Goal: Transaction & Acquisition: Book appointment/travel/reservation

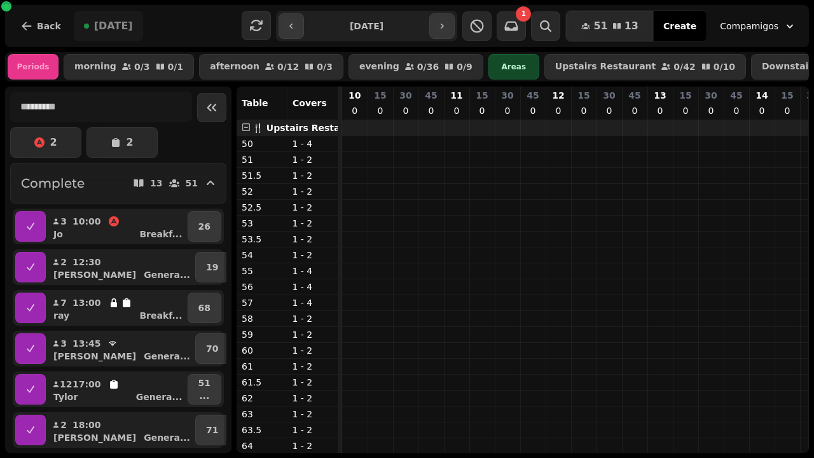
scroll to position [0, 738]
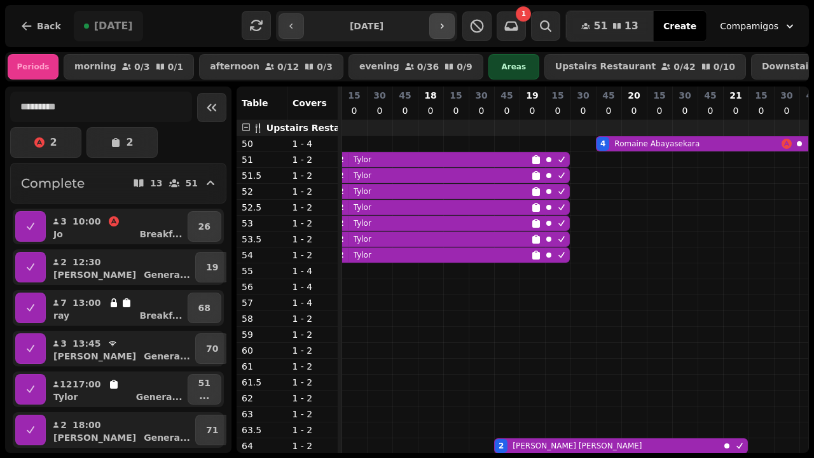
click at [444, 24] on icon "button" at bounding box center [442, 26] width 3 height 5
type input "**********"
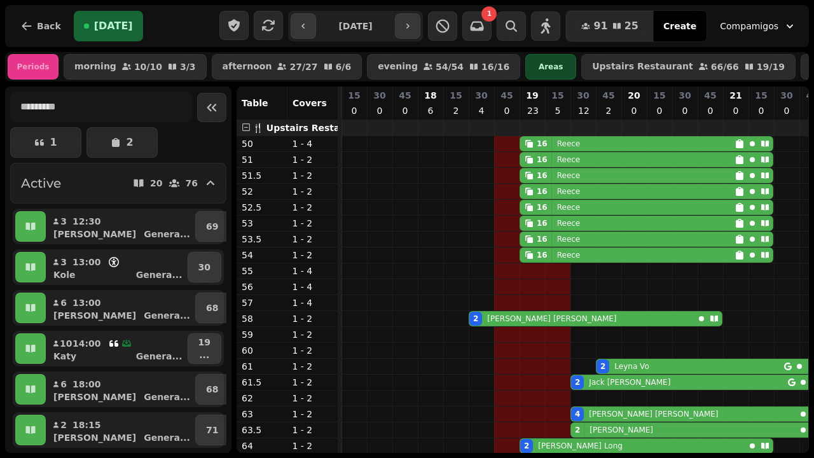
click at [599, 151] on div "16 [PERSON_NAME]" at bounding box center [627, 144] width 214 height 14
select select "**********"
select select "**"
select select "****"
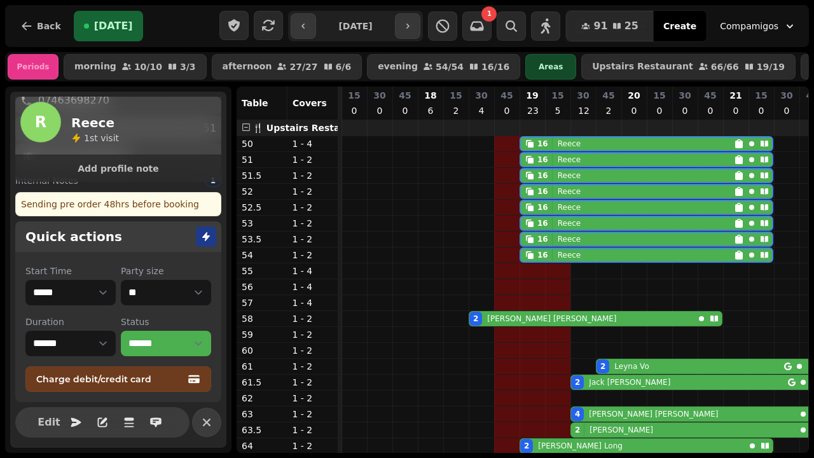
scroll to position [184, 0]
click at [41, 424] on span "Edit" at bounding box center [48, 422] width 15 height 10
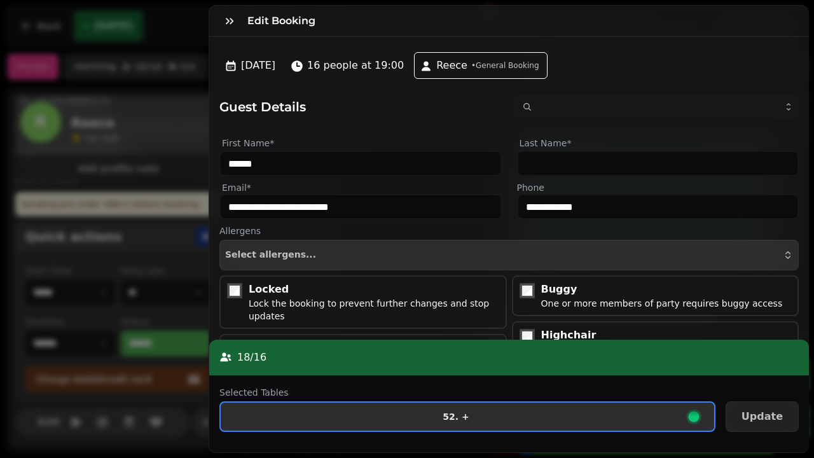
click at [493, 420] on span "52. +" at bounding box center [456, 416] width 450 height 9
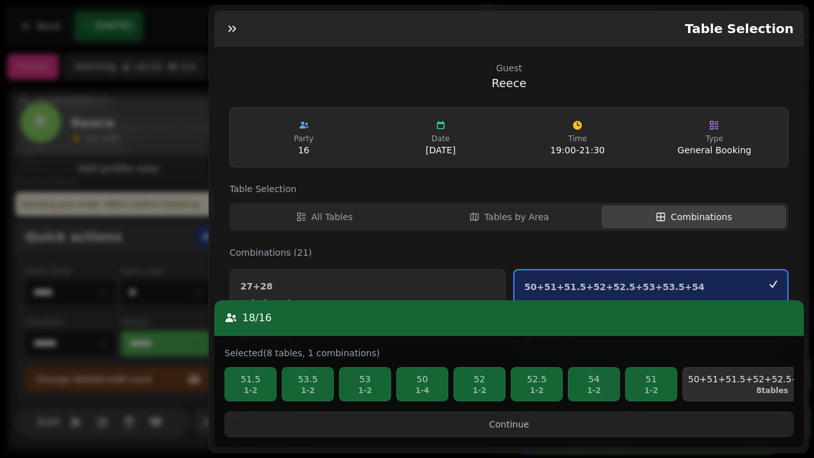
click at [729, 396] on p "8 tables" at bounding box center [772, 390] width 169 height 10
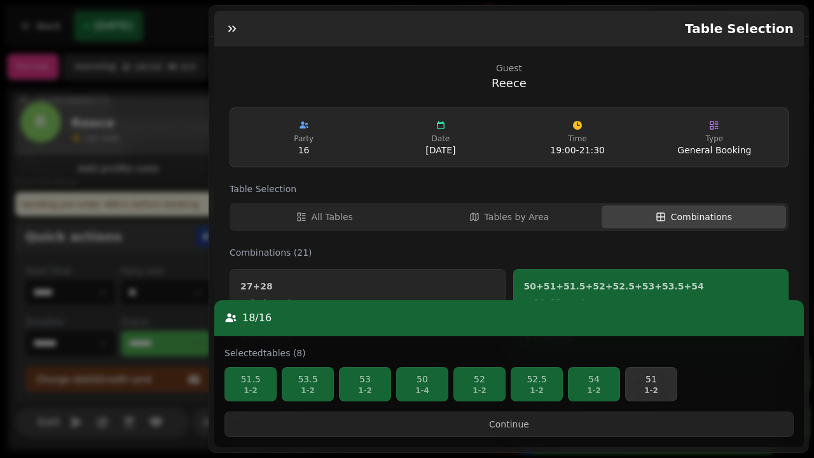
click at [656, 385] on p "51" at bounding box center [651, 379] width 41 height 13
click at [595, 385] on p "54" at bounding box center [594, 379] width 41 height 13
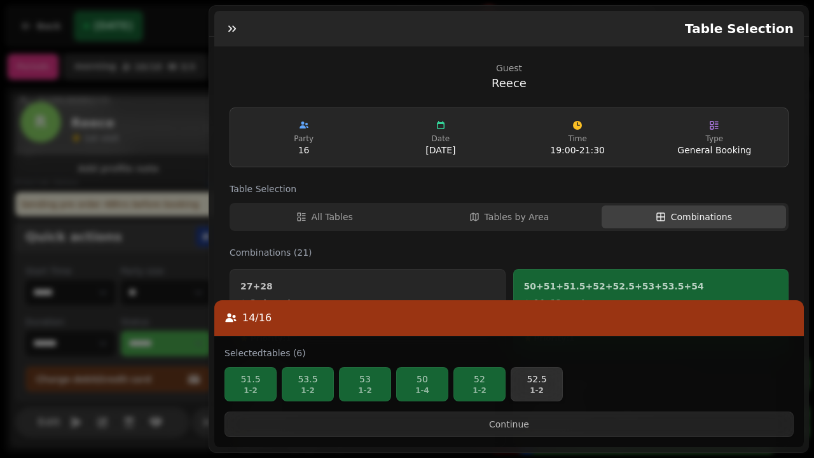
click at [528, 383] on p "52.5" at bounding box center [536, 379] width 41 height 13
click at [465, 385] on p "52" at bounding box center [479, 379] width 41 height 13
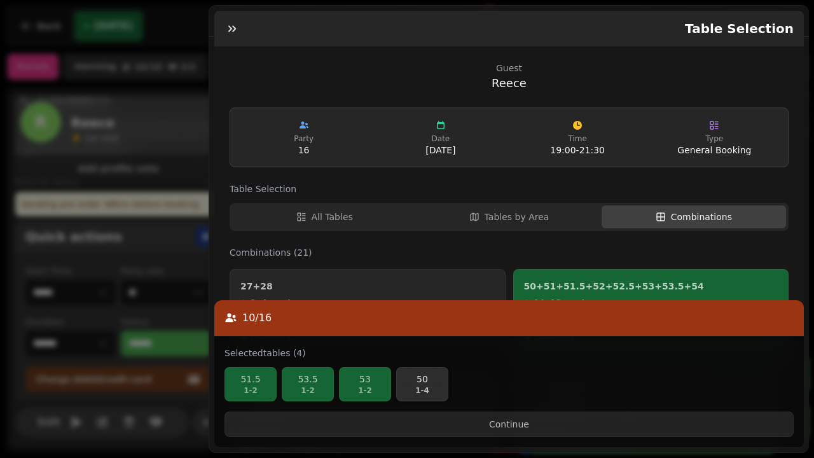
click at [402, 393] on p "1 - 4" at bounding box center [422, 390] width 41 height 10
click at [374, 385] on p "53" at bounding box center [365, 379] width 41 height 13
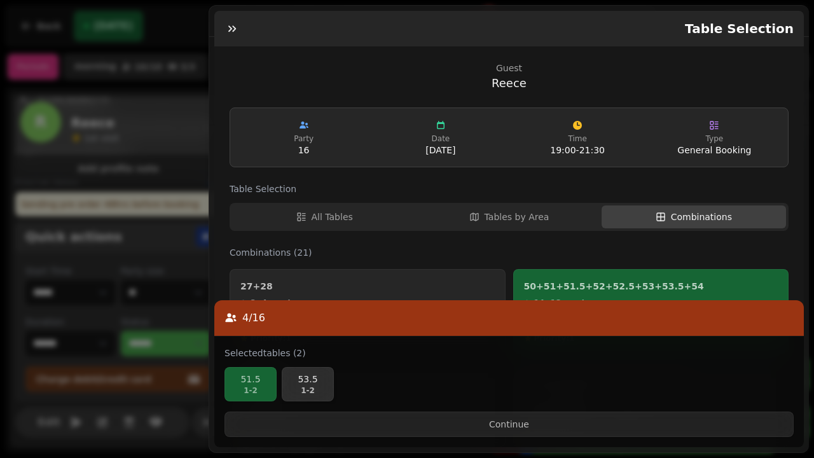
click at [291, 385] on p "53.5" at bounding box center [307, 379] width 41 height 13
click at [256, 385] on p "51.5" at bounding box center [250, 379] width 41 height 13
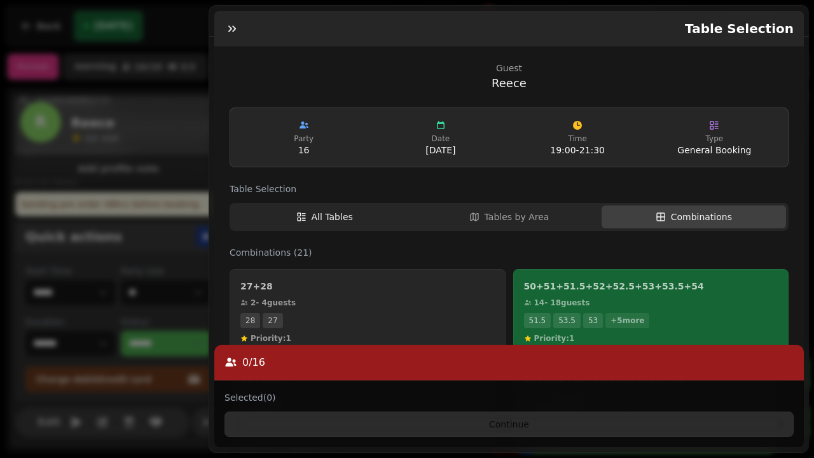
click at [317, 211] on span "All Tables" at bounding box center [332, 217] width 41 height 13
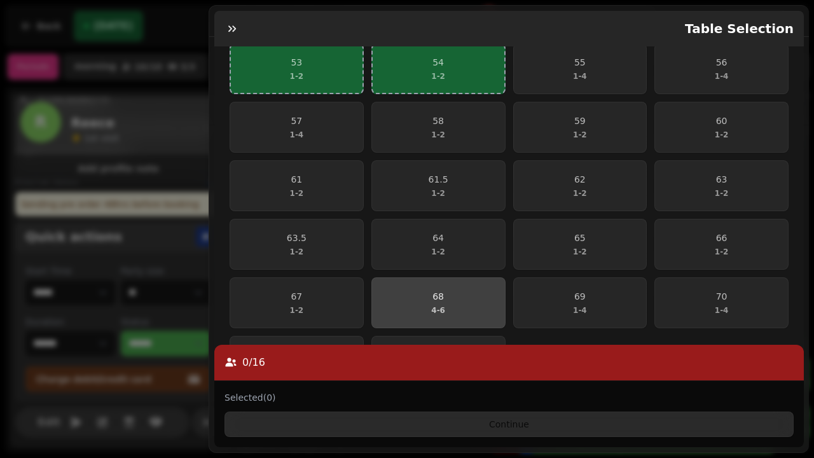
scroll to position [521, 0]
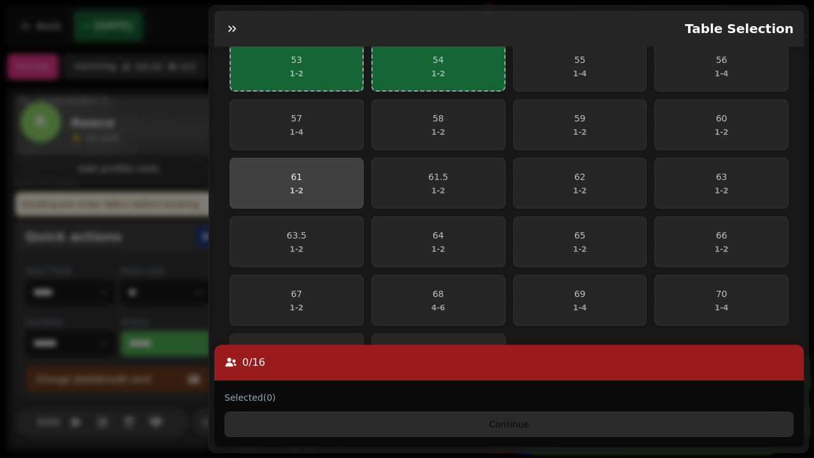
click at [278, 178] on span "61 1 - 2" at bounding box center [297, 182] width 118 height 25
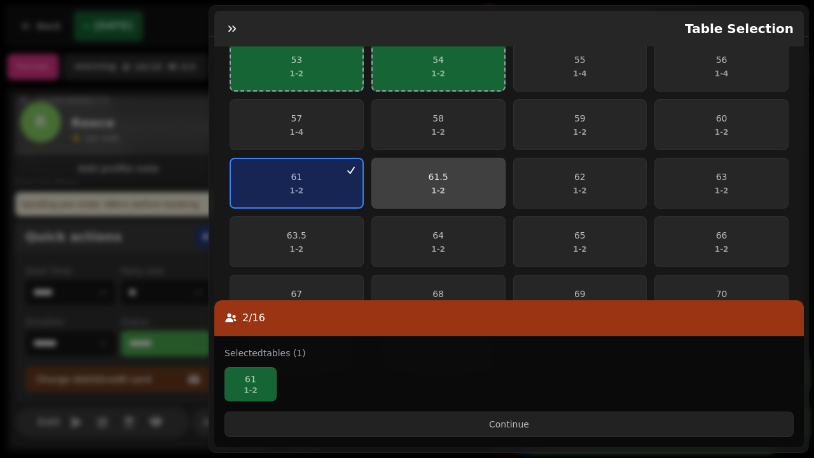
click at [437, 160] on button "61.5 1 - 2" at bounding box center [438, 183] width 134 height 51
click at [448, 176] on span "61.5 1 - 2" at bounding box center [439, 182] width 118 height 25
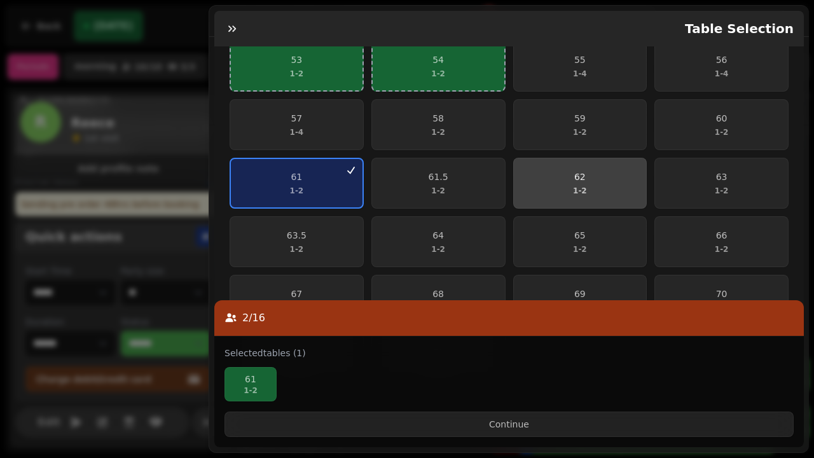
click at [576, 186] on p "1 - 2" at bounding box center [580, 191] width 14 height 10
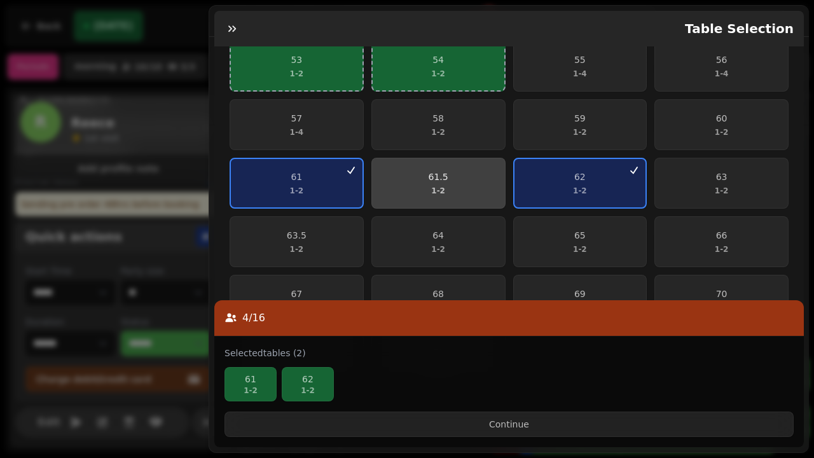
click at [467, 172] on span "61.5 1 - 2" at bounding box center [439, 182] width 118 height 25
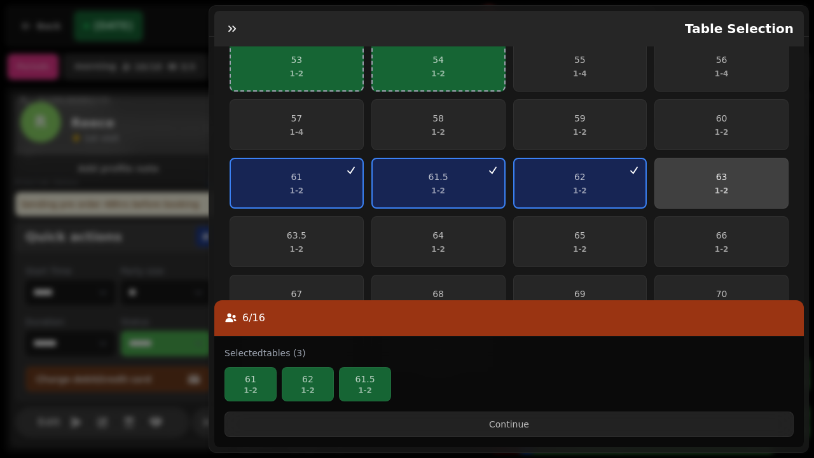
click at [736, 173] on span "63 1 - 2" at bounding box center [722, 182] width 118 height 25
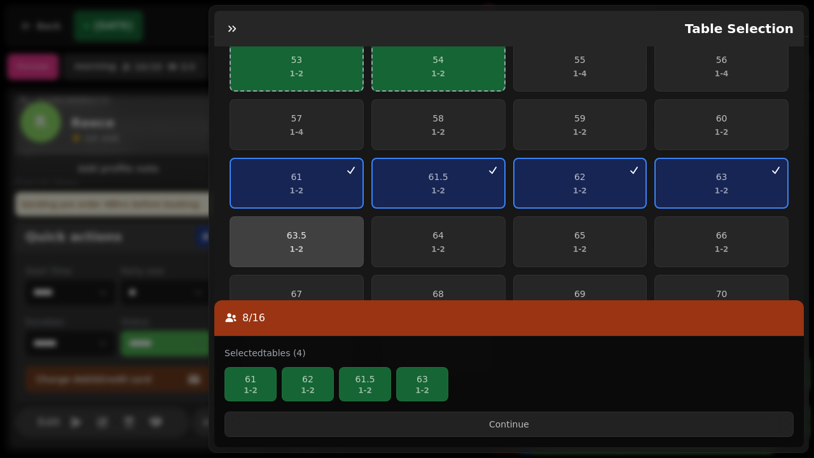
click at [326, 218] on button "63.5 1 - 2" at bounding box center [297, 241] width 134 height 51
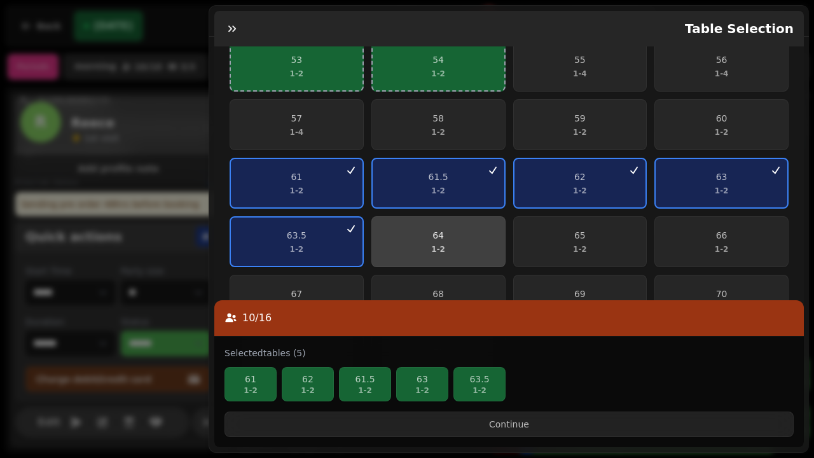
click at [427, 217] on button "64 1 - 2" at bounding box center [438, 241] width 134 height 51
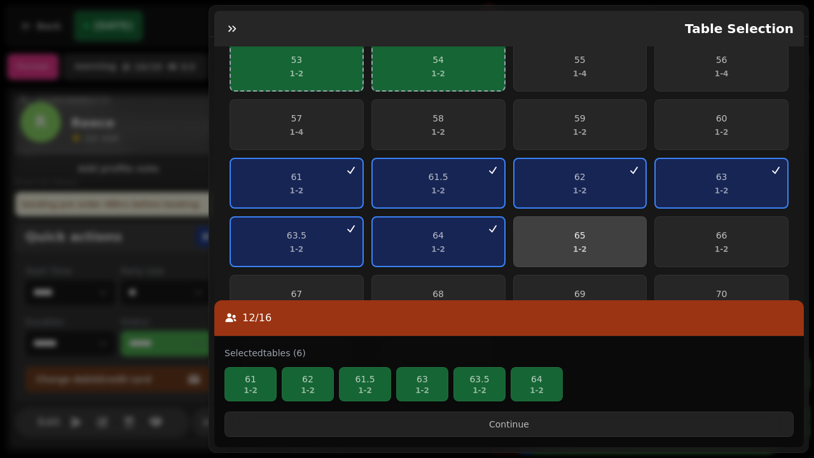
click at [552, 218] on button "65 1 - 2" at bounding box center [580, 241] width 134 height 51
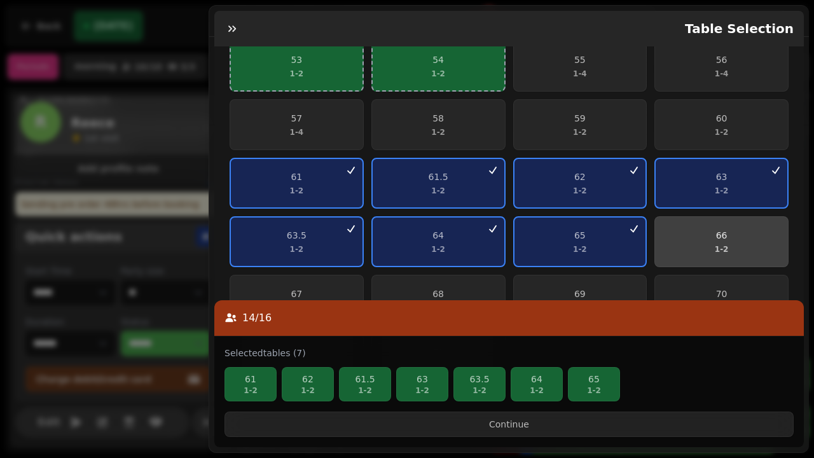
click at [709, 232] on span "66 1 - 2" at bounding box center [722, 241] width 118 height 25
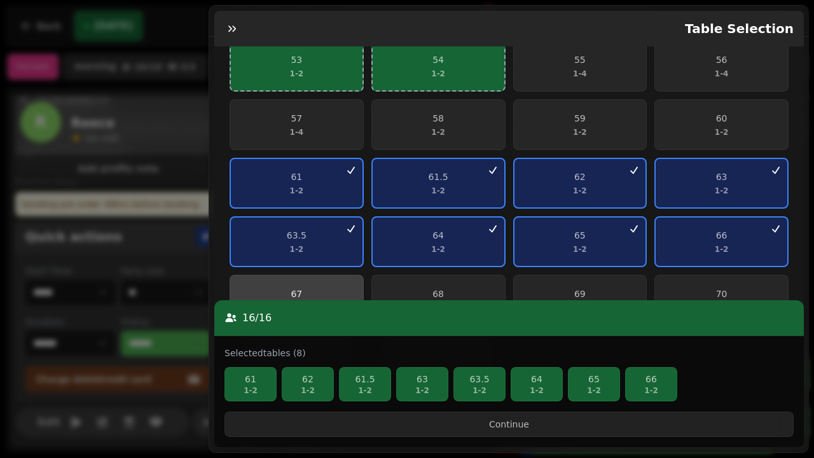
click at [329, 293] on span "67 1 - 2" at bounding box center [297, 299] width 118 height 25
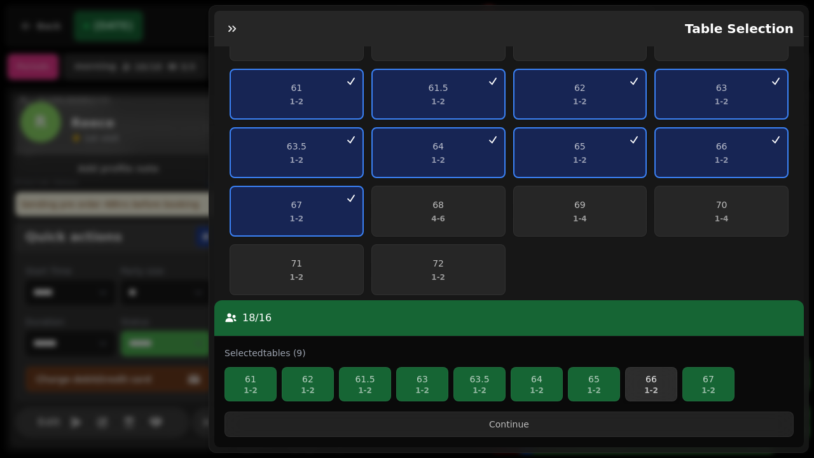
scroll to position [609, 0]
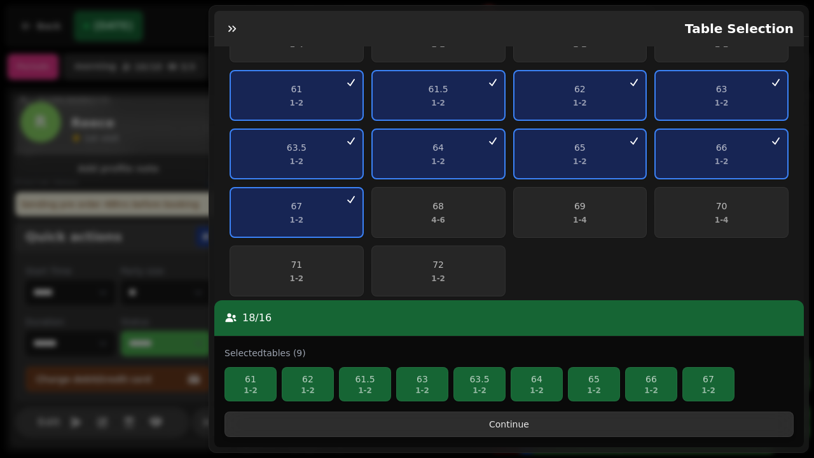
click at [569, 424] on button "Continue" at bounding box center [509, 424] width 569 height 25
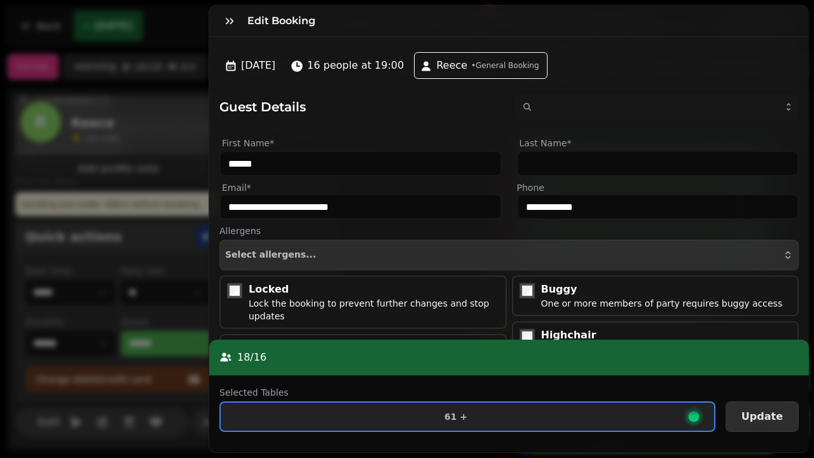
click at [769, 421] on span "Update" at bounding box center [762, 417] width 41 height 10
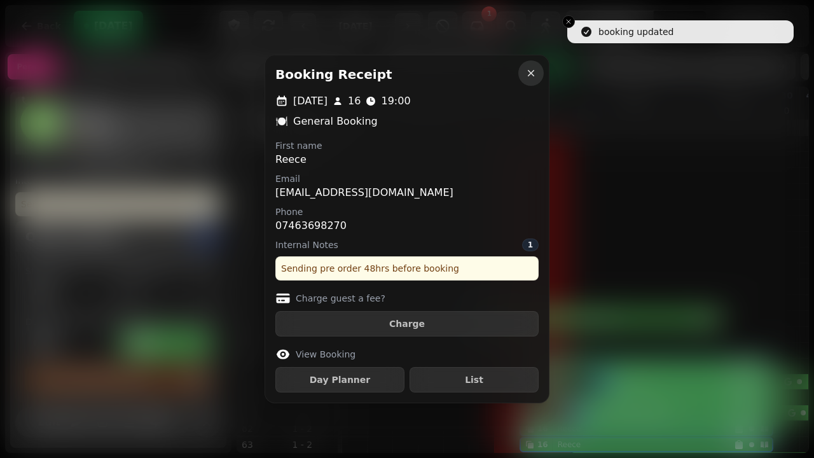
click at [532, 72] on icon "button" at bounding box center [531, 73] width 6 height 6
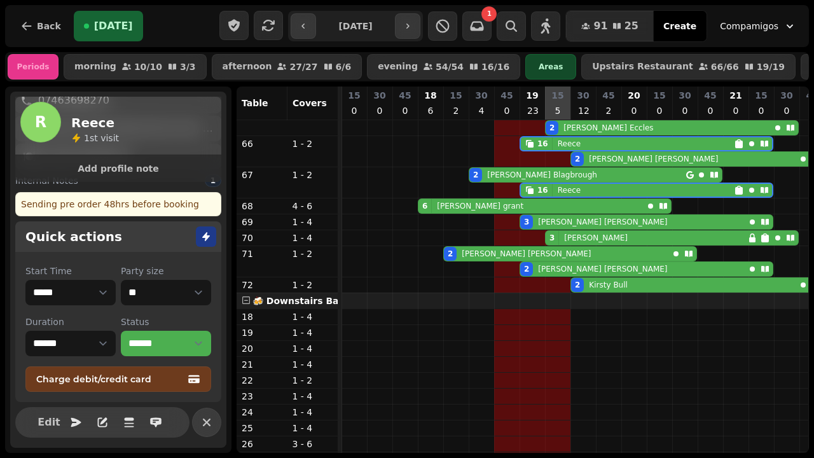
scroll to position [410, 738]
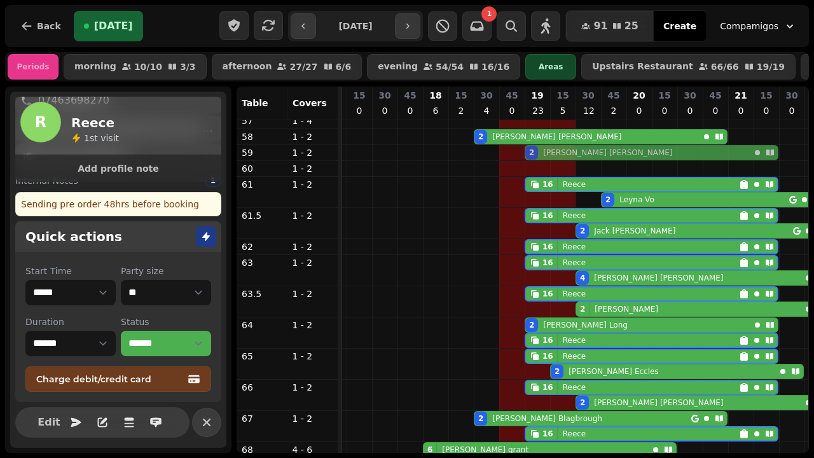
click at [518, 161] on tbody "3 [PERSON_NAME] 2 [PERSON_NAME] 2 [PERSON_NAME] 16 [PERSON_NAME] 2 [PERSON_NAME…" at bounding box center [219, 356] width 1221 height 836
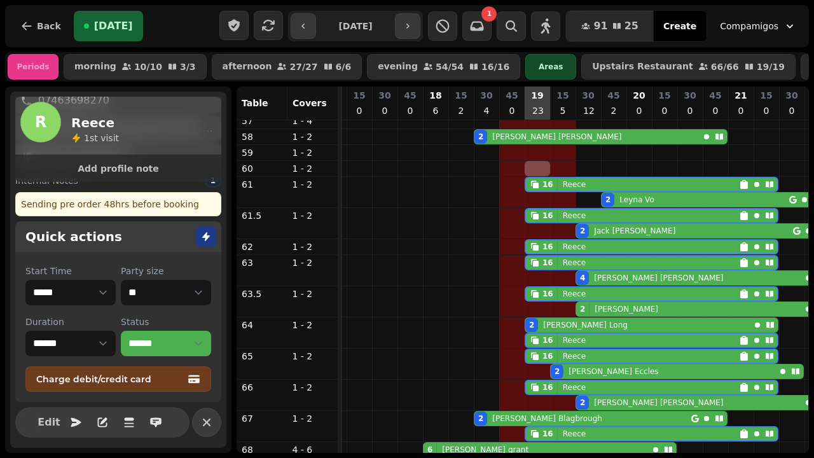
click at [518, 167] on body "**********" at bounding box center [407, 229] width 814 height 458
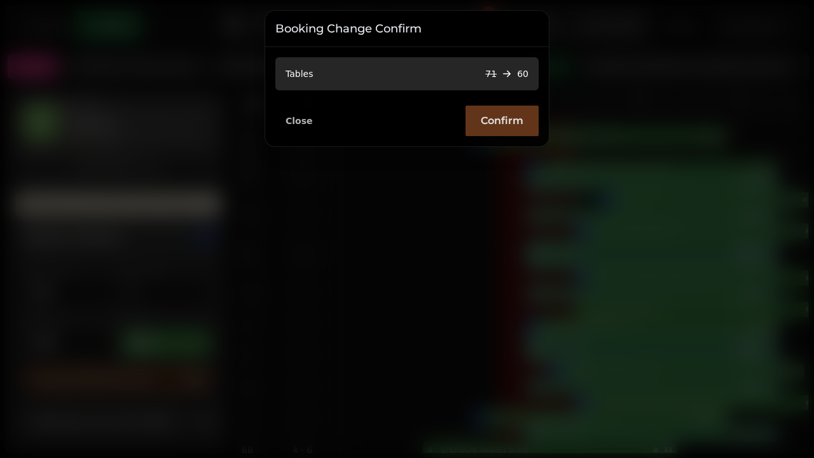
click at [488, 131] on button "Confirm" at bounding box center [502, 121] width 73 height 31
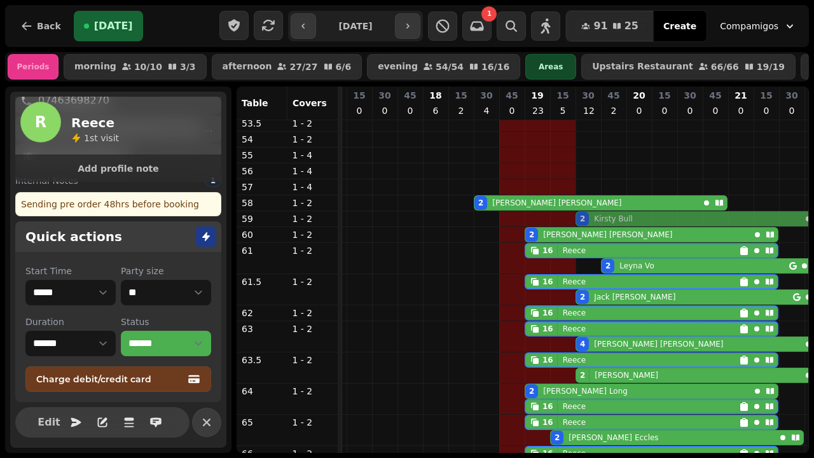
drag, startPoint x: 565, startPoint y: 247, endPoint x: 572, endPoint y: 216, distance: 31.8
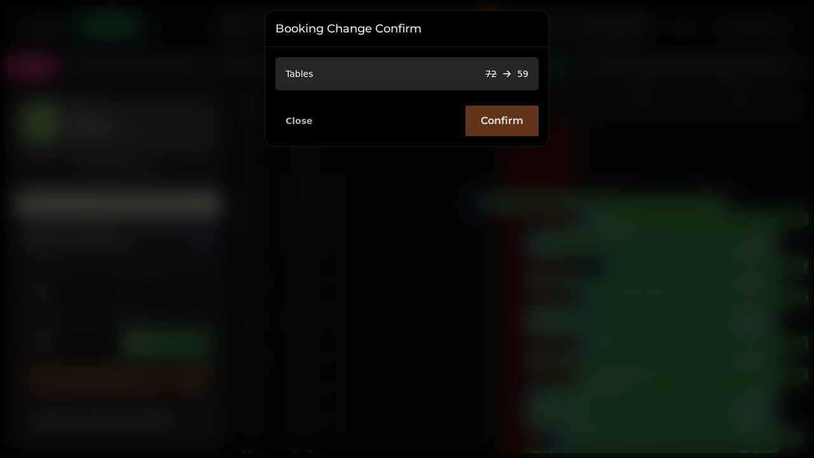
click at [483, 117] on span "Confirm" at bounding box center [502, 121] width 43 height 10
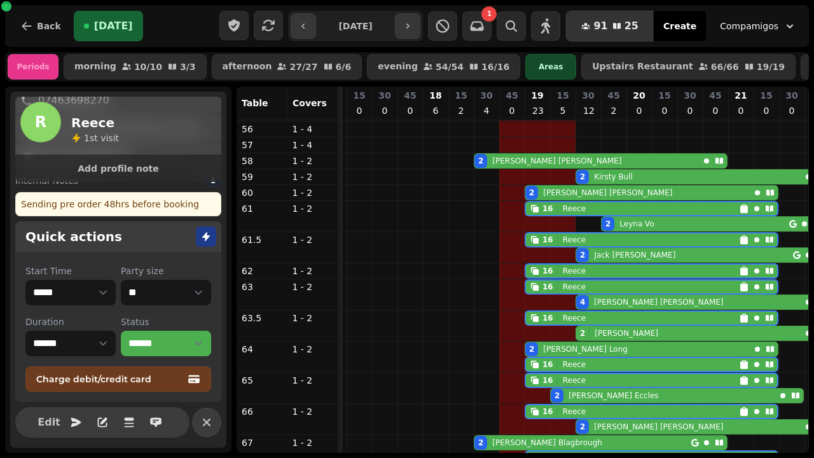
drag, startPoint x: 563, startPoint y: 299, endPoint x: 628, endPoint y: 25, distance: 281.9
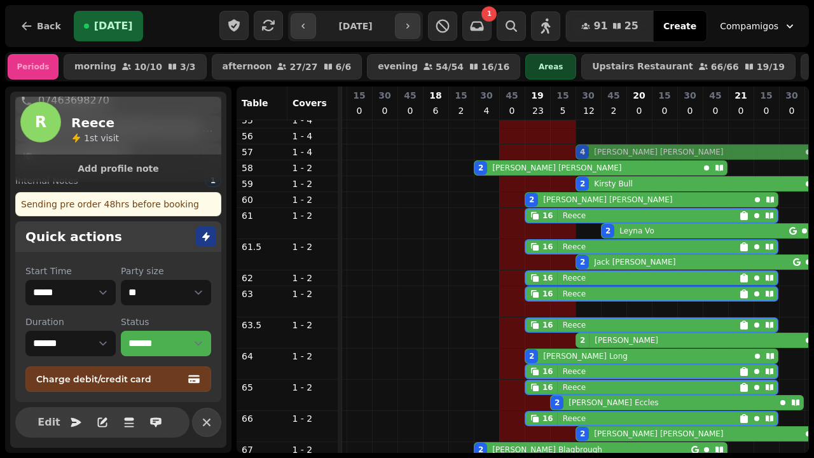
drag, startPoint x: 569, startPoint y: 301, endPoint x: 572, endPoint y: 151, distance: 149.5
click at [572, 151] on tbody "3 [PERSON_NAME] 4 [PERSON_NAME] 2 [PERSON_NAME] 2 [PERSON_NAME] 2 [PERSON_NAME]…" at bounding box center [219, 379] width 1221 height 821
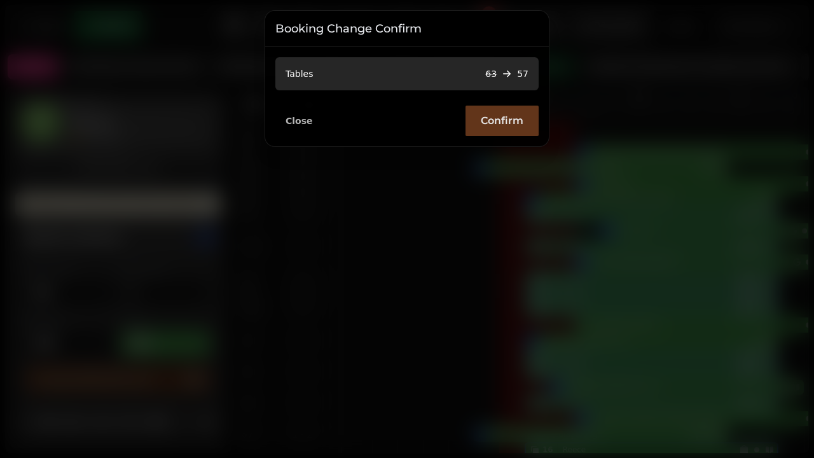
click at [504, 111] on button "Confirm" at bounding box center [502, 121] width 73 height 31
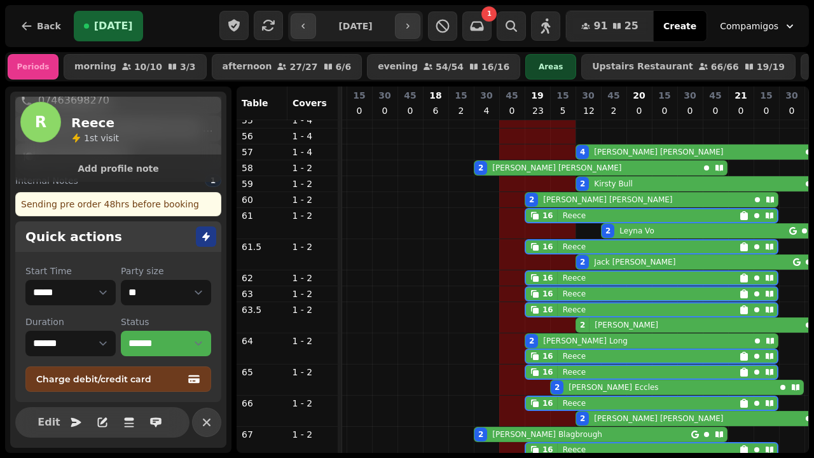
click at [504, 127] on div "Close Confirm" at bounding box center [406, 141] width 263 height 41
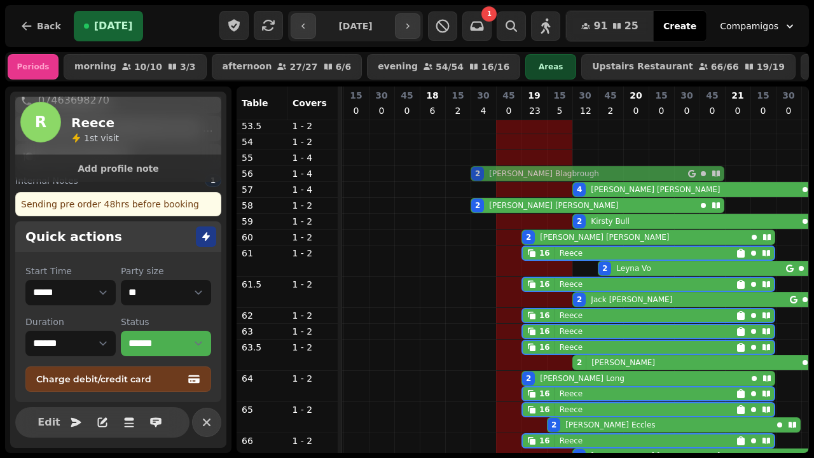
drag, startPoint x: 462, startPoint y: 228, endPoint x: 467, endPoint y: 169, distance: 59.4
click at [467, 169] on tbody "3 [PERSON_NAME] 2 [PERSON_NAME] 4 [PERSON_NAME] 2 [PERSON_NAME] 2 [PERSON_NAME]…" at bounding box center [216, 410] width 1221 height 806
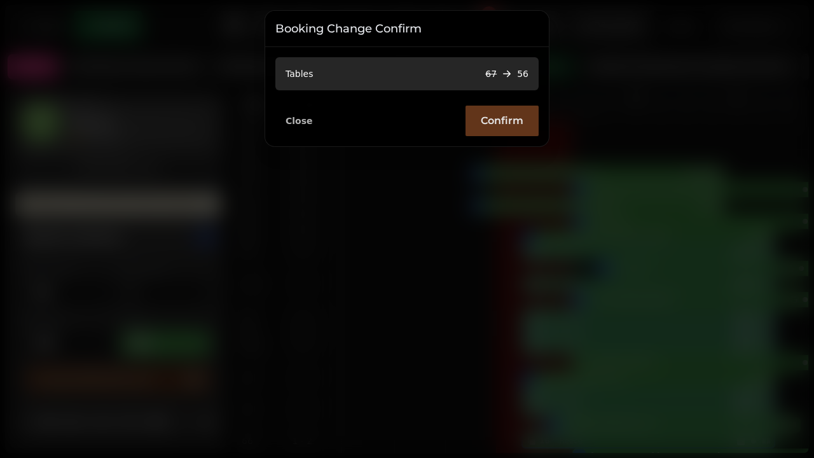
click at [514, 117] on span "Confirm" at bounding box center [502, 121] width 43 height 10
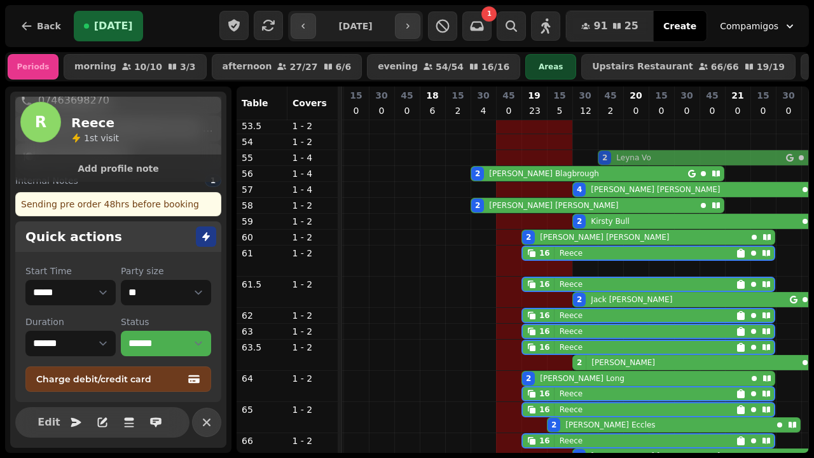
drag, startPoint x: 590, startPoint y: 267, endPoint x: 590, endPoint y: 154, distance: 113.2
click at [590, 154] on tbody "3 [PERSON_NAME] 2 [PERSON_NAME] 2 [PERSON_NAME] 4 [PERSON_NAME] 2 [PERSON_NAME]…" at bounding box center [216, 402] width 1221 height 791
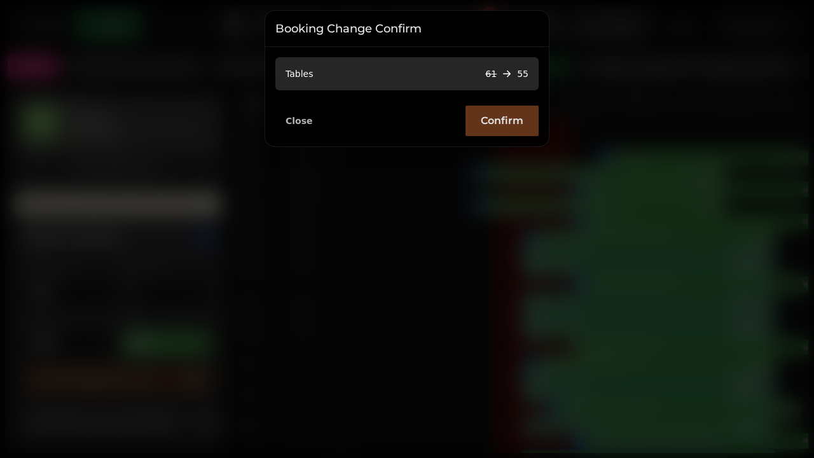
click at [487, 130] on button "Confirm" at bounding box center [502, 121] width 73 height 31
click at [488, 120] on div "Close Confirm" at bounding box center [406, 115] width 263 height 41
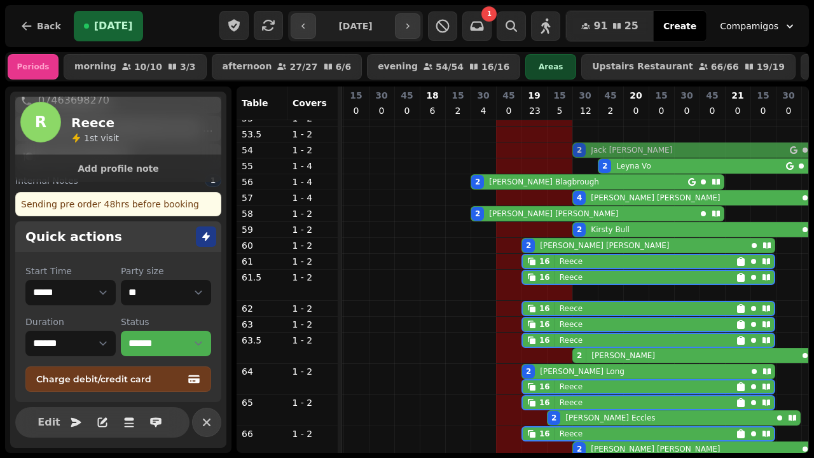
drag, startPoint x: 564, startPoint y: 281, endPoint x: 562, endPoint y: 145, distance: 136.1
click at [561, 145] on tbody "3 [PERSON_NAME] 2 [PERSON_NAME] 2 [PERSON_NAME] 2 [PERSON_NAME] 4 [PERSON_NAME]…" at bounding box center [216, 402] width 1221 height 775
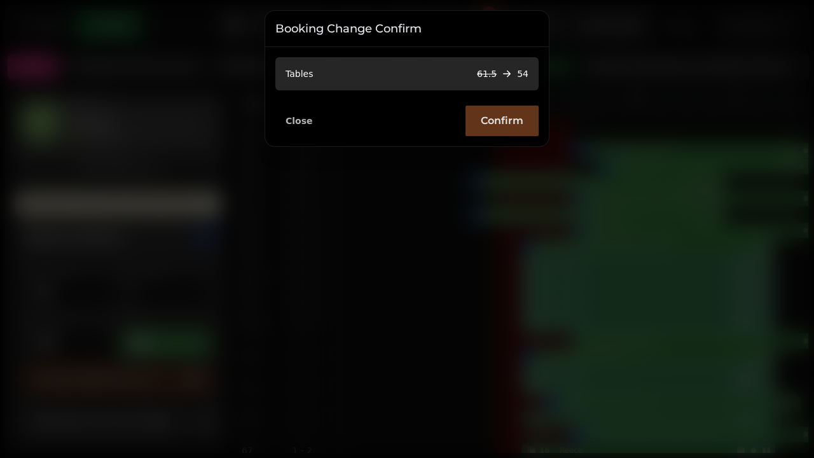
click at [495, 124] on span "Confirm" at bounding box center [502, 121] width 43 height 10
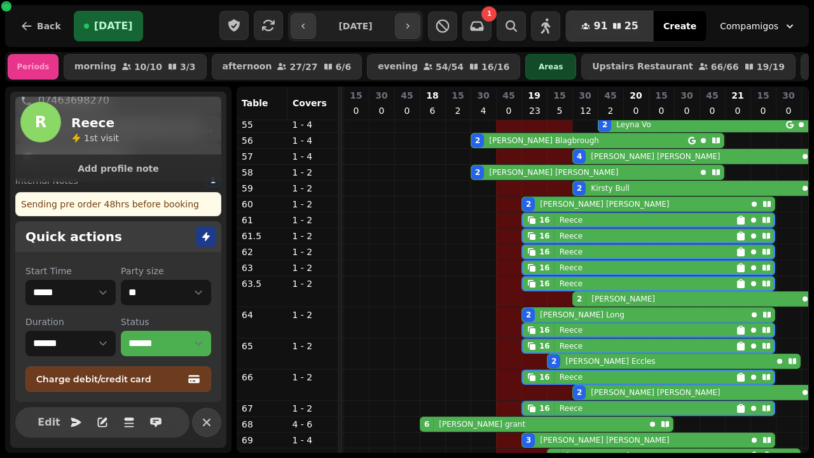
drag, startPoint x: 561, startPoint y: 298, endPoint x: 593, endPoint y: 22, distance: 277.9
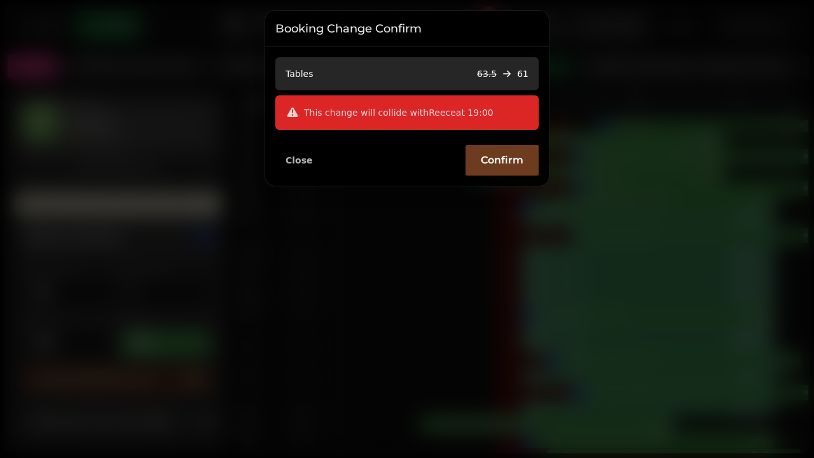
drag, startPoint x: 593, startPoint y: 22, endPoint x: 291, endPoint y: 156, distance: 330.0
click at [291, 156] on span "Close" at bounding box center [299, 160] width 27 height 9
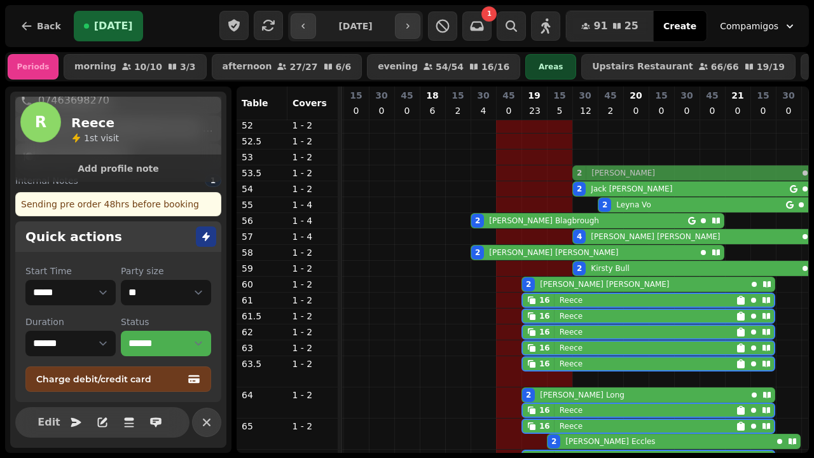
drag, startPoint x: 572, startPoint y: 296, endPoint x: 577, endPoint y: 163, distance: 133.7
click at [578, 170] on tbody "3 [PERSON_NAME] 2 [PERSON_NAME] 2 [PERSON_NAME] 2 [PERSON_NAME] 2 [PERSON_NAME]…" at bounding box center [216, 434] width 1221 height 760
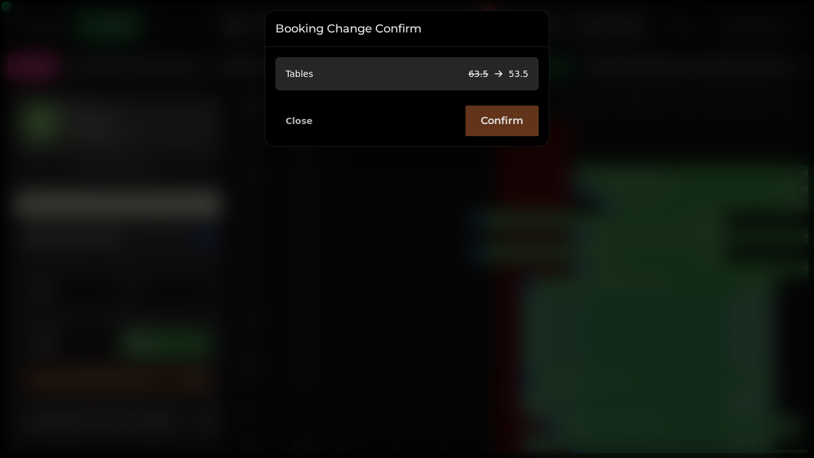
click at [490, 128] on button "Confirm" at bounding box center [502, 121] width 73 height 31
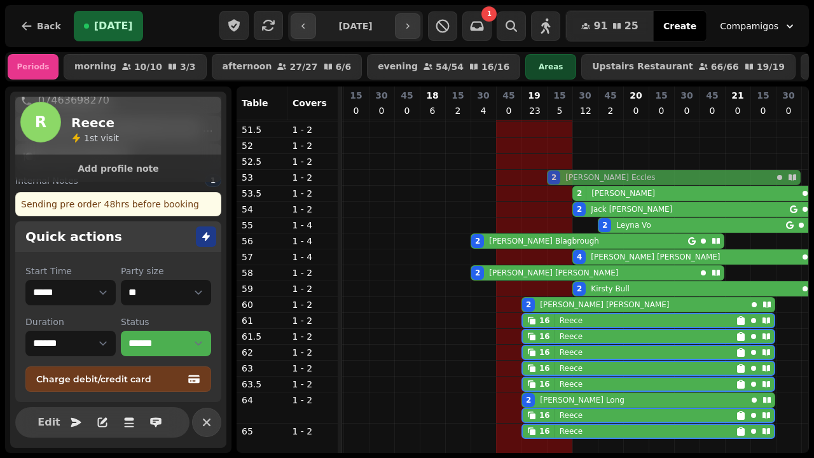
drag, startPoint x: 543, startPoint y: 205, endPoint x: 546, endPoint y: 177, distance: 28.9
click at [546, 177] on tbody "3 [PERSON_NAME] 2 [PERSON_NAME] 2 [PERSON_NAME] 2 [PERSON_NAME] 2 [PERSON_NAME]…" at bounding box center [216, 446] width 1221 height 745
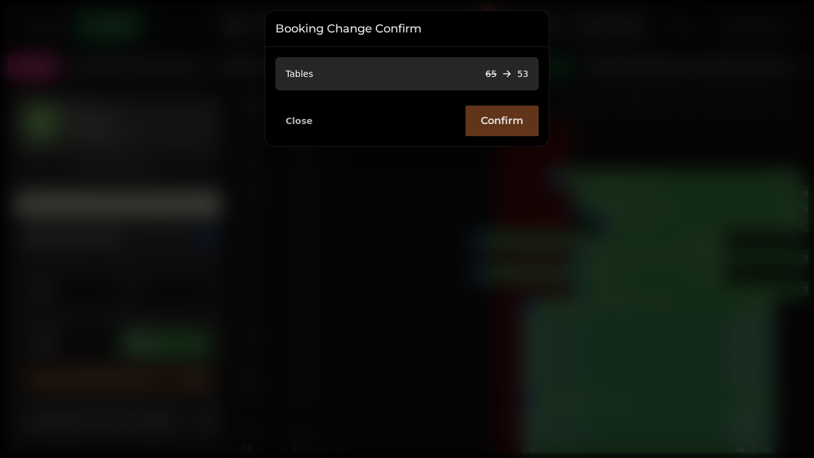
click at [517, 114] on button "Confirm" at bounding box center [502, 121] width 73 height 31
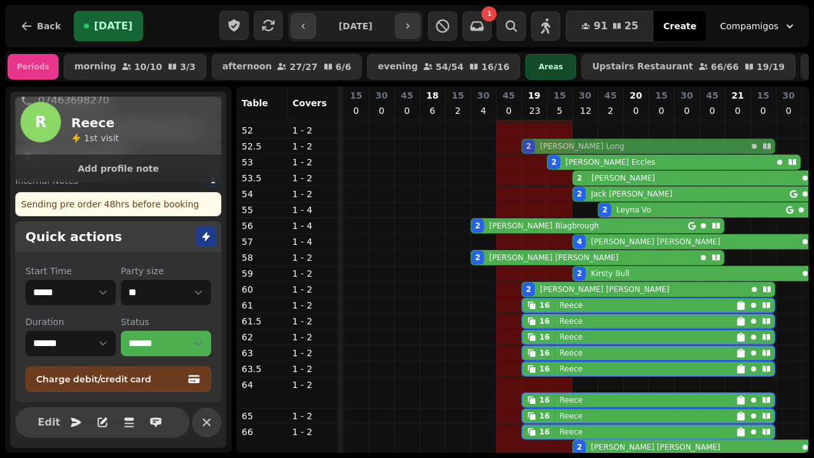
drag, startPoint x: 515, startPoint y: 314, endPoint x: 516, endPoint y: 148, distance: 166.0
click at [516, 149] on tbody "3 [PERSON_NAME] 2 [PERSON_NAME] 2 [PERSON_NAME] 2 [PERSON_NAME] 2 [PERSON_NAME]…" at bounding box center [216, 424] width 1221 height 730
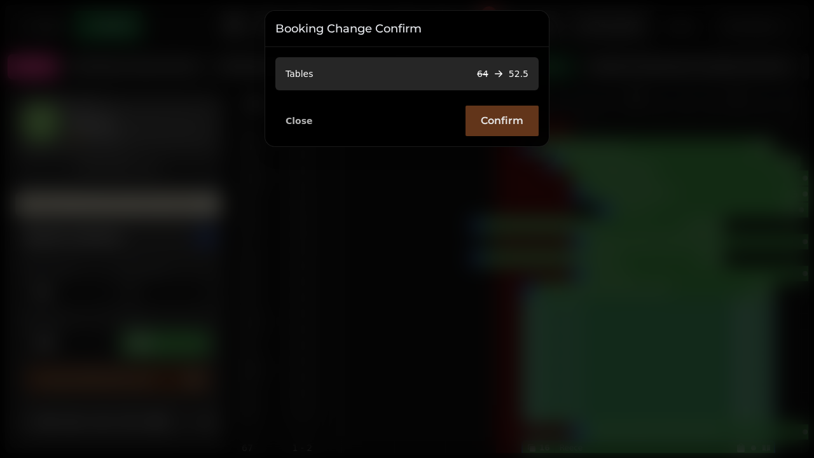
click at [506, 130] on button "Confirm" at bounding box center [502, 121] width 73 height 31
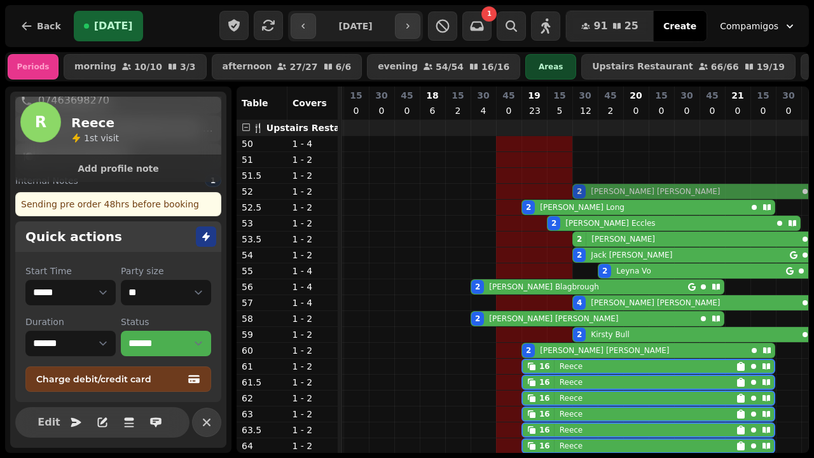
drag, startPoint x: 565, startPoint y: 251, endPoint x: 569, endPoint y: 188, distance: 63.1
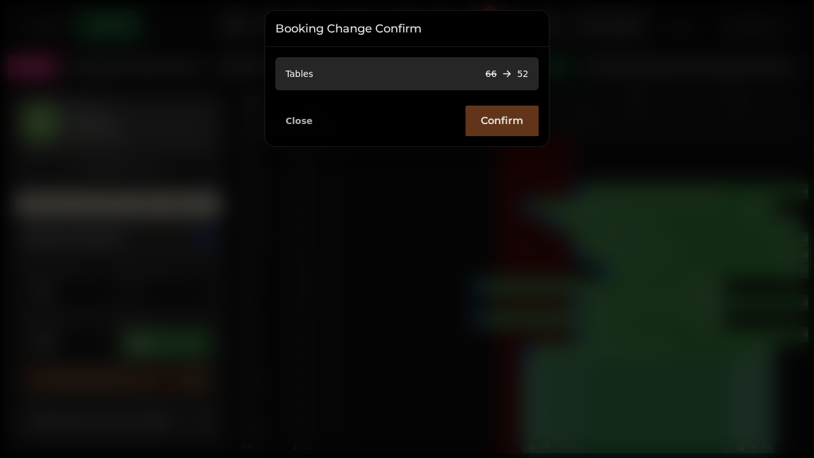
click at [503, 116] on span "Confirm" at bounding box center [502, 121] width 43 height 10
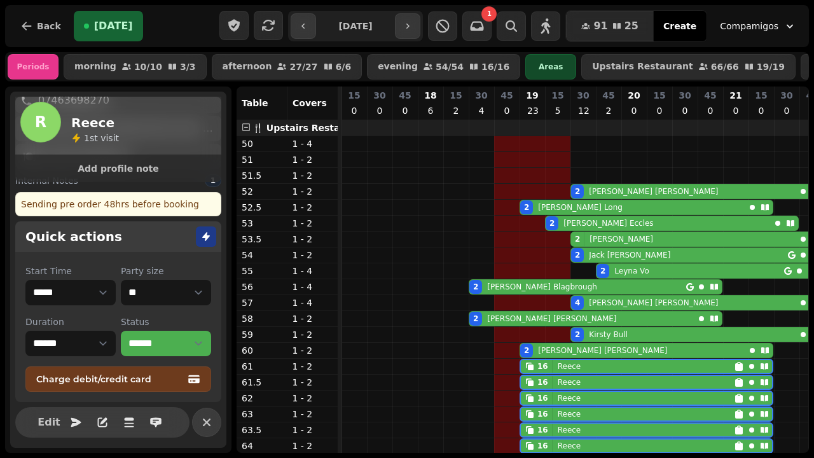
click at [192, 436] on div at bounding box center [206, 422] width 29 height 29
click at [199, 427] on icon "button" at bounding box center [206, 422] width 15 height 15
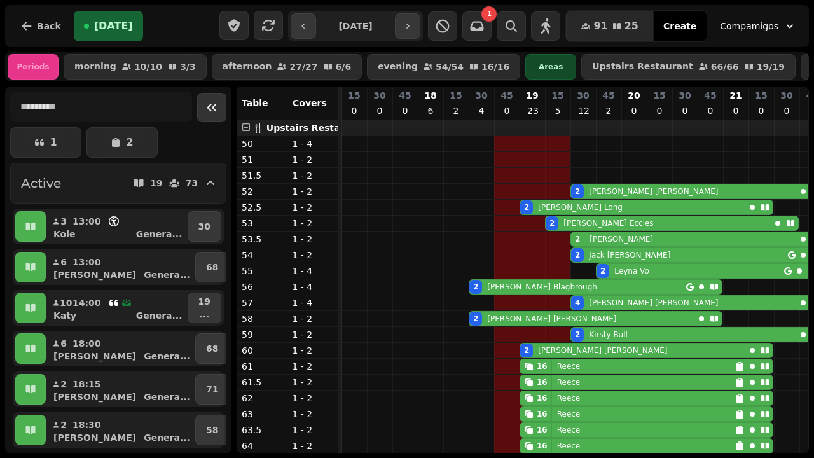
click at [204, 107] on icon "Collapse sidebar" at bounding box center [211, 107] width 15 height 15
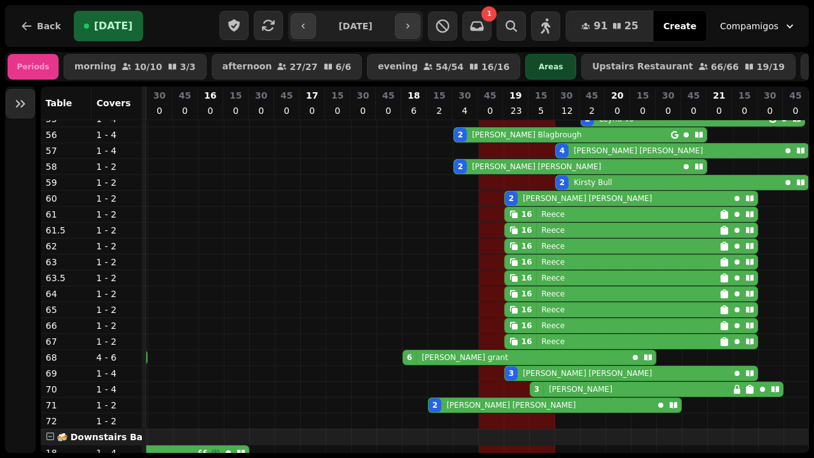
scroll to position [152, 0]
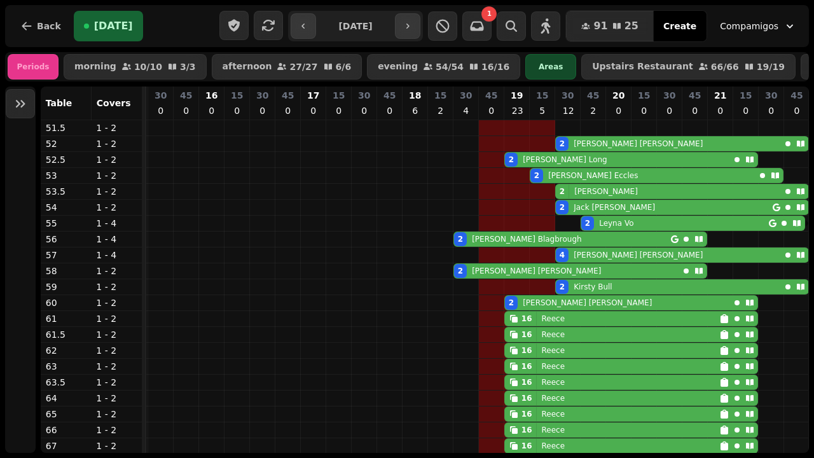
click at [682, 29] on span "Create" at bounding box center [679, 26] width 33 height 9
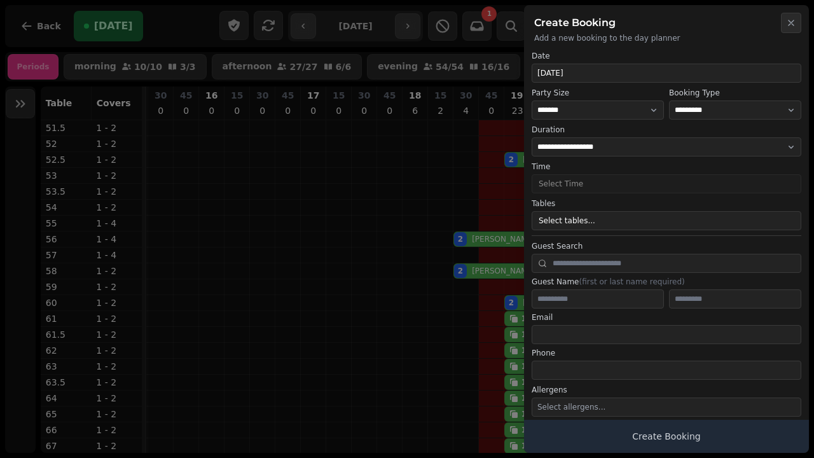
select select "****"
select select "*"
select select "**********"
click at [593, 223] on button "Select tables..." at bounding box center [667, 220] width 270 height 19
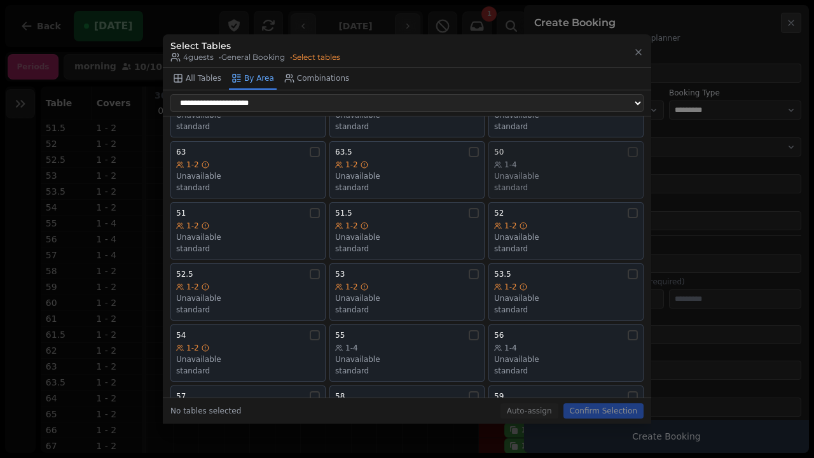
click at [620, 153] on div "50" at bounding box center [566, 152] width 144 height 10
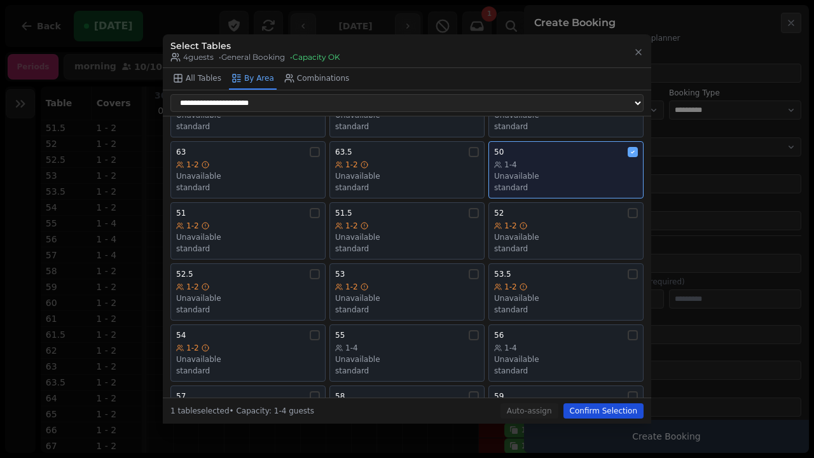
click at [586, 408] on button "Confirm Selection" at bounding box center [604, 410] width 80 height 15
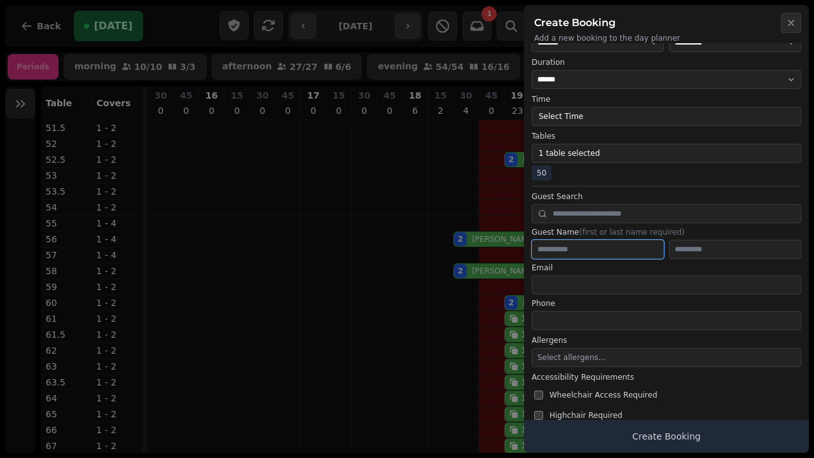
scroll to position [68, 0]
type input "*****"
type input "****"
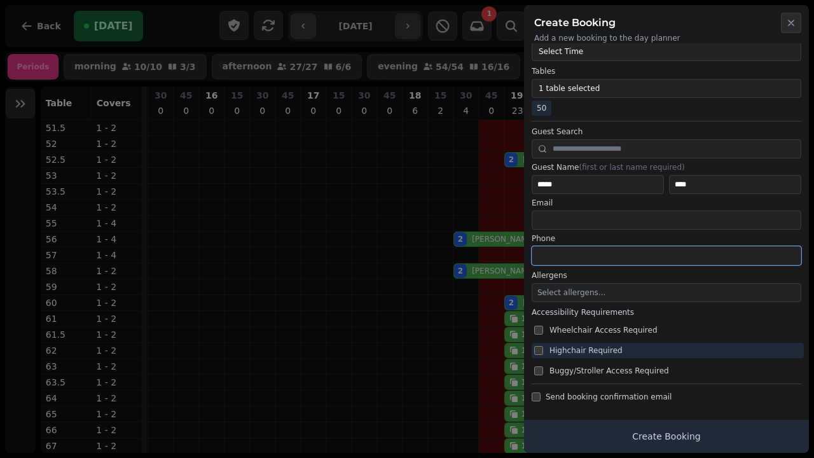
scroll to position [132, 0]
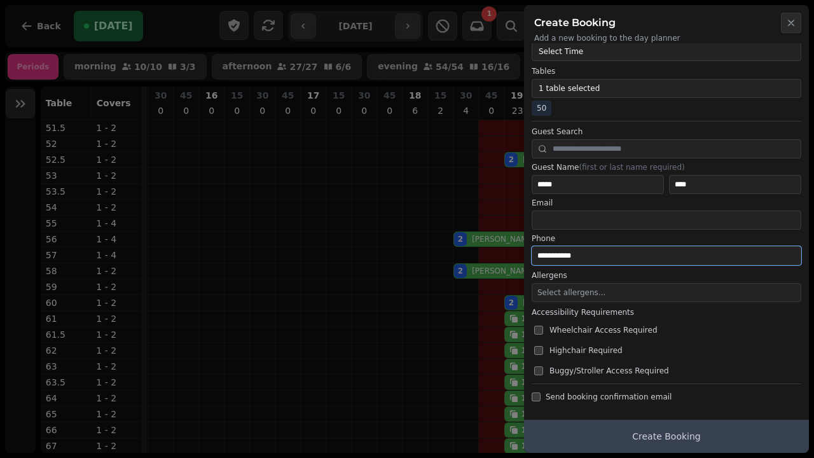
type input "**********"
click at [686, 446] on button "Create Booking" at bounding box center [666, 436] width 285 height 33
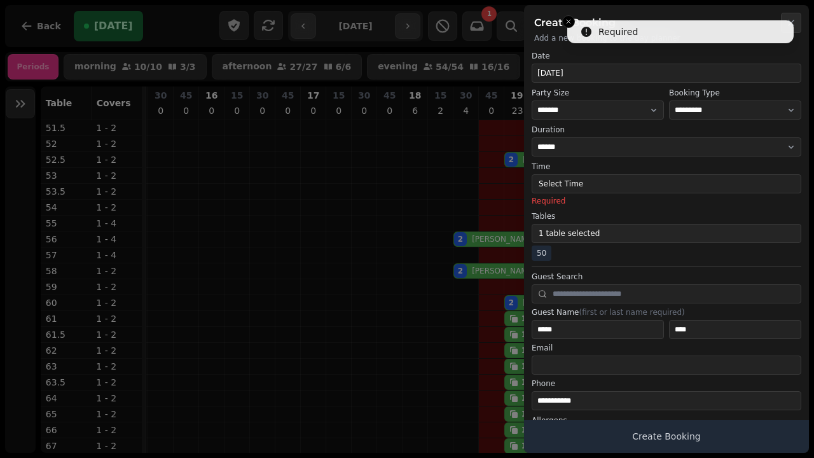
scroll to position [0, 0]
click at [588, 181] on button "Select Time" at bounding box center [667, 183] width 270 height 19
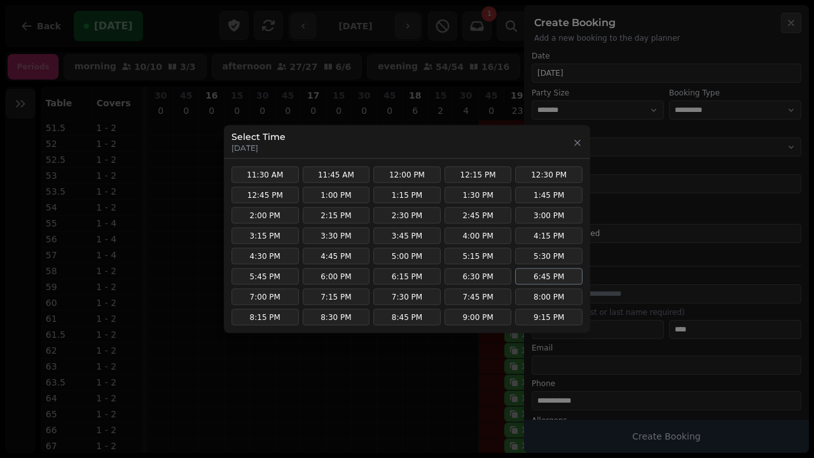
click at [533, 274] on button "6:45 PM" at bounding box center [548, 276] width 67 height 17
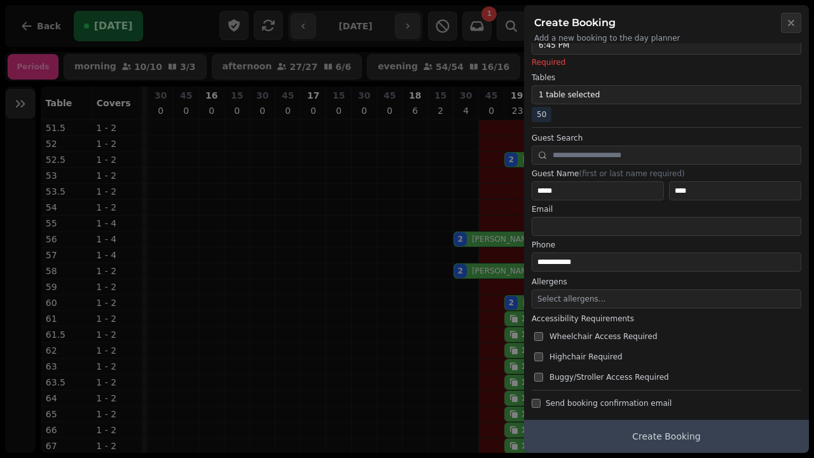
click at [607, 443] on button "Create Booking" at bounding box center [666, 436] width 285 height 33
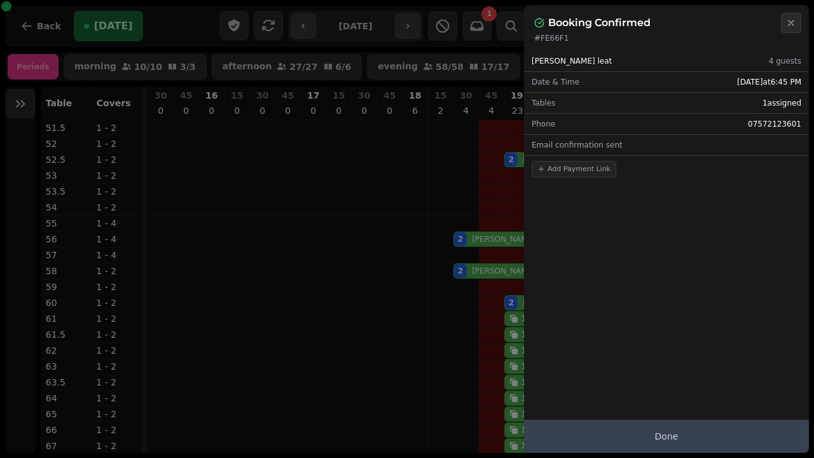
click at [608, 440] on button "Done" at bounding box center [666, 436] width 285 height 33
